Goal: Task Accomplishment & Management: Use online tool/utility

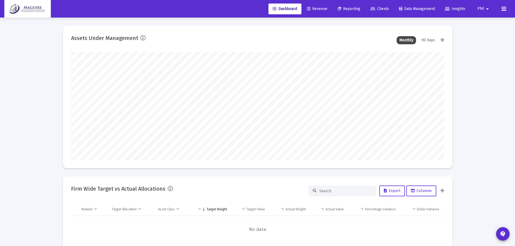
scroll to position [108, 373]
type input "[DATE]"
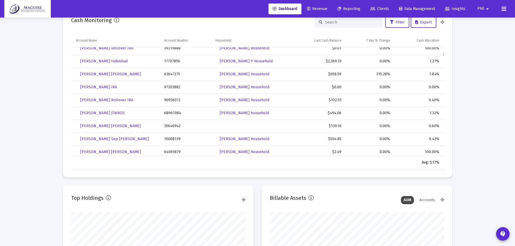
scroll to position [27, 0]
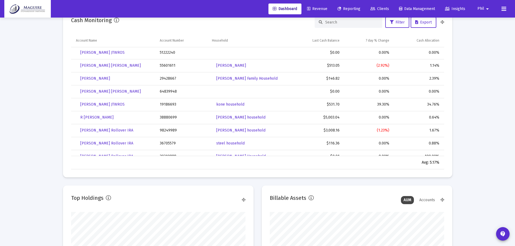
click at [351, 10] on span "Reporting" at bounding box center [348, 8] width 23 height 5
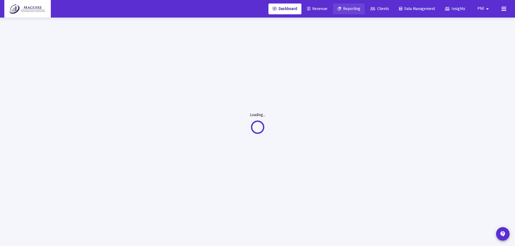
scroll to position [18, 0]
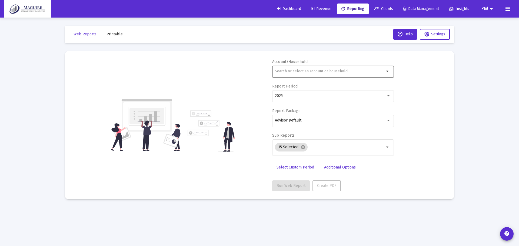
click at [323, 73] on input "text" at bounding box center [329, 71] width 109 height 4
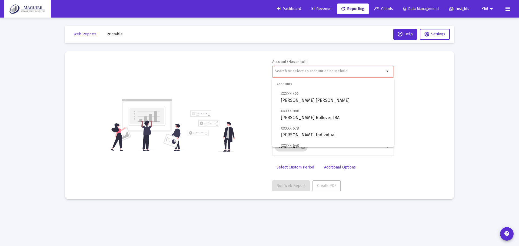
click at [291, 69] on div at bounding box center [329, 71] width 109 height 13
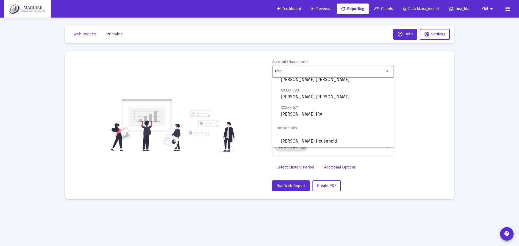
scroll to position [39, 0]
click at [318, 140] on span "[PERSON_NAME] Household" at bounding box center [335, 140] width 109 height 13
type input "[PERSON_NAME] Household"
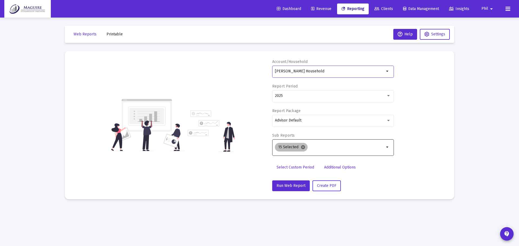
click at [303, 148] on mat-icon "cancel" at bounding box center [302, 147] width 5 height 5
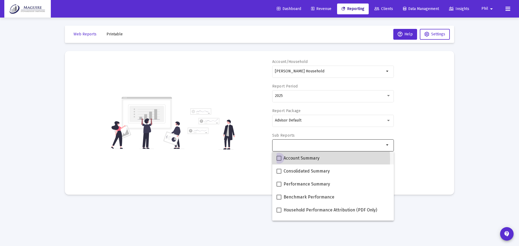
click at [279, 159] on span at bounding box center [278, 158] width 5 height 5
click at [279, 161] on input "Account Summary" at bounding box center [279, 161] width 0 height 0
checkbox input "true"
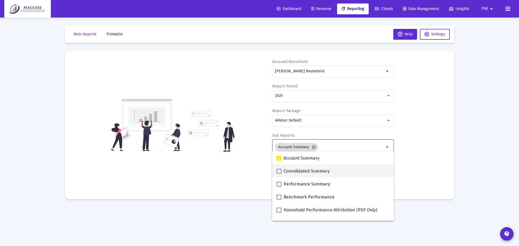
click at [279, 170] on span at bounding box center [278, 171] width 5 height 5
click at [279, 174] on input "Consolidated Summary" at bounding box center [279, 174] width 0 height 0
checkbox input "true"
click at [279, 184] on span at bounding box center [278, 184] width 5 height 5
click at [279, 187] on input "Performance Summary" at bounding box center [279, 187] width 0 height 0
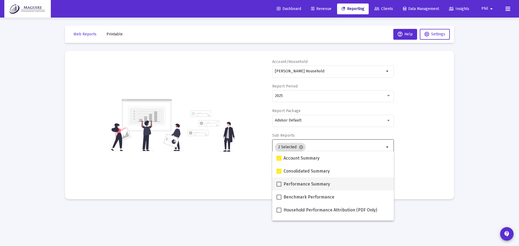
checkbox input "true"
click at [279, 197] on span at bounding box center [278, 197] width 5 height 5
click at [279, 200] on input "Benchmark Performance" at bounding box center [279, 200] width 0 height 0
checkbox input "true"
click at [279, 212] on span at bounding box center [278, 210] width 5 height 5
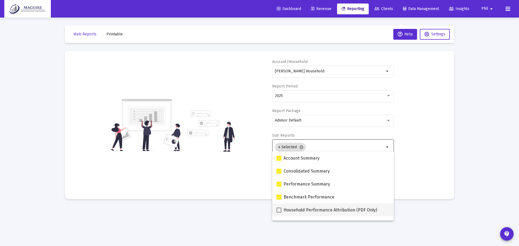
click at [279, 213] on input "Household Performance Attribution (PDF Only)" at bounding box center [279, 213] width 0 height 0
checkbox input "true"
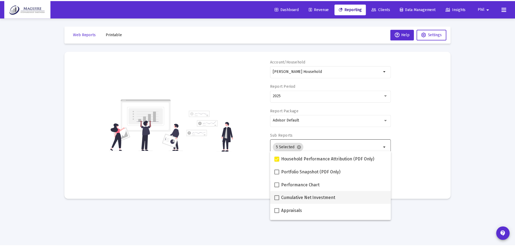
scroll to position [54, 0]
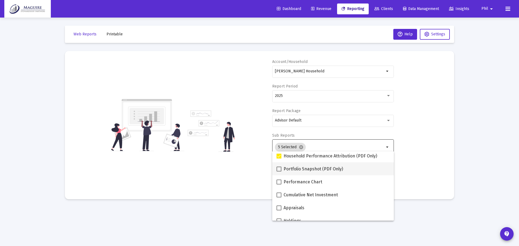
click at [282, 169] on label "Portfolio Snapshot (PDF Only)" at bounding box center [309, 169] width 66 height 6
click at [279, 172] on input "Portfolio Snapshot (PDF Only)" at bounding box center [279, 172] width 0 height 0
checkbox input "true"
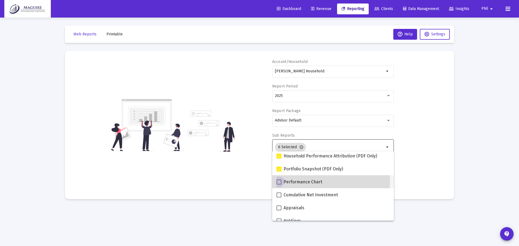
click at [279, 180] on span at bounding box center [278, 182] width 5 height 5
click at [279, 185] on input "Performance Chart" at bounding box center [279, 185] width 0 height 0
checkbox input "true"
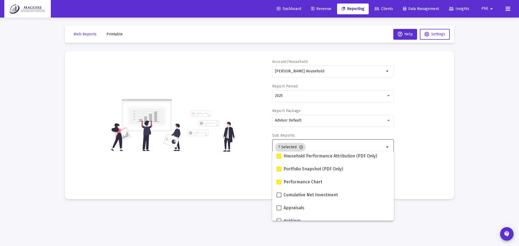
click at [255, 181] on div "Account/Household [PERSON_NAME] Household arrow_drop_down Report Period 2025 Re…" at bounding box center [259, 125] width 373 height 132
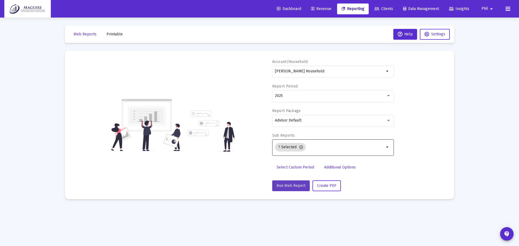
click at [294, 185] on span "Run Web Report" at bounding box center [290, 185] width 29 height 5
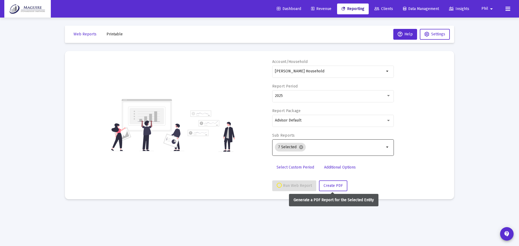
select select "View all"
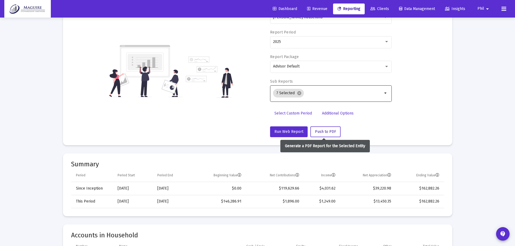
click at [325, 133] on span "Push to PDF" at bounding box center [325, 131] width 21 height 5
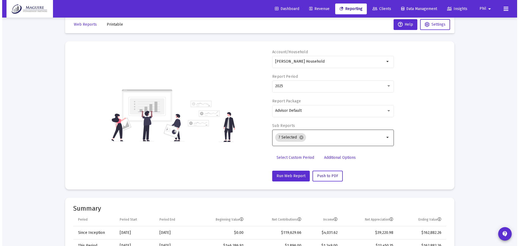
scroll to position [0, 0]
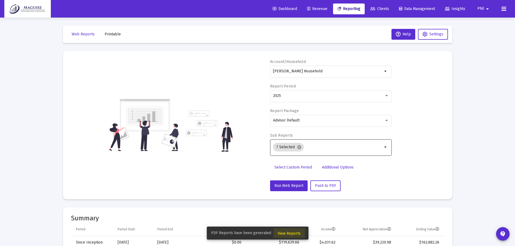
click at [293, 234] on span "View Reports" at bounding box center [288, 233] width 23 height 5
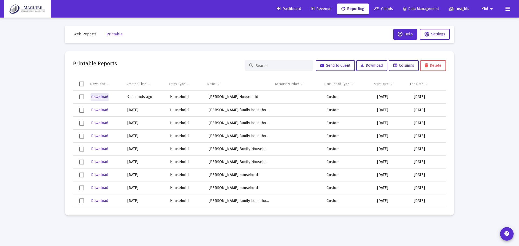
click at [103, 98] on span "Download" at bounding box center [99, 97] width 17 height 5
